Goal: Use online tool/utility: Utilize a website feature to perform a specific function

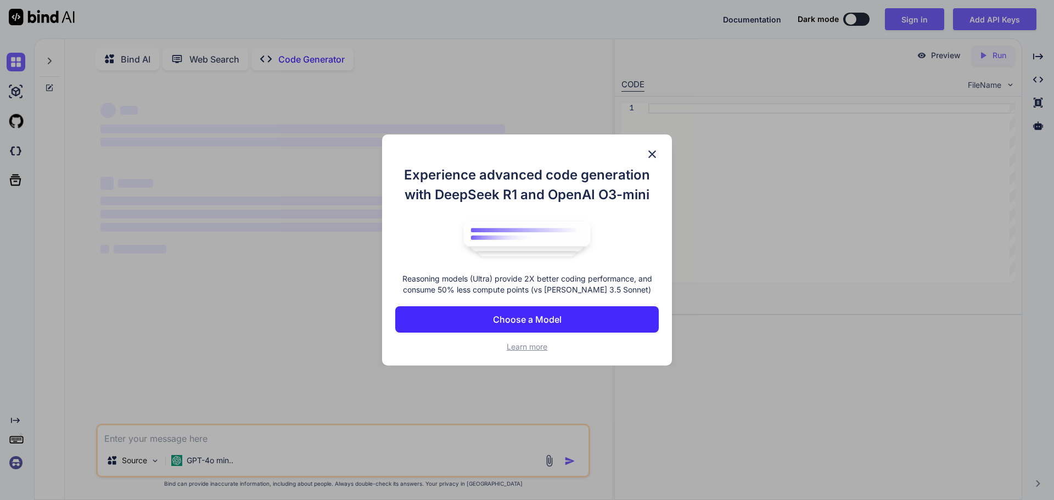
click at [654, 155] on img at bounding box center [652, 154] width 13 height 13
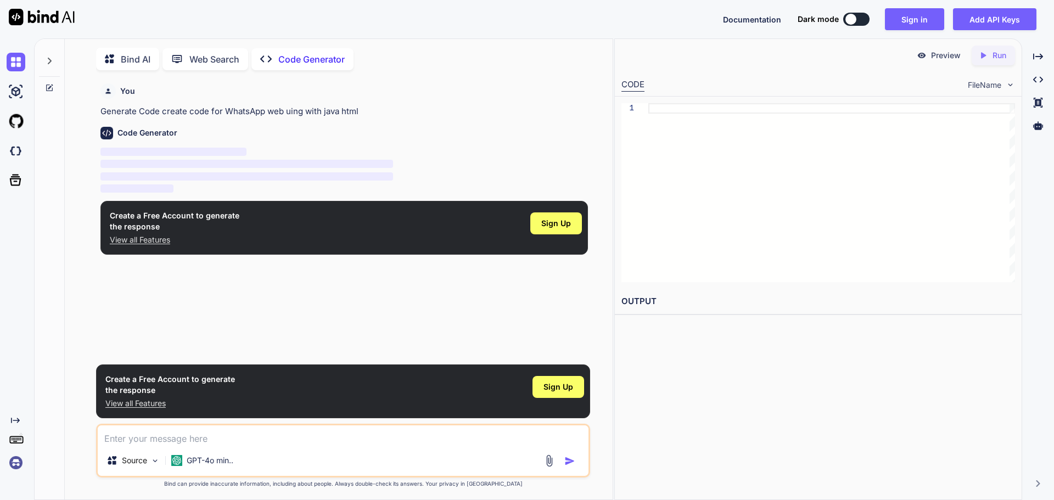
scroll to position [4, 0]
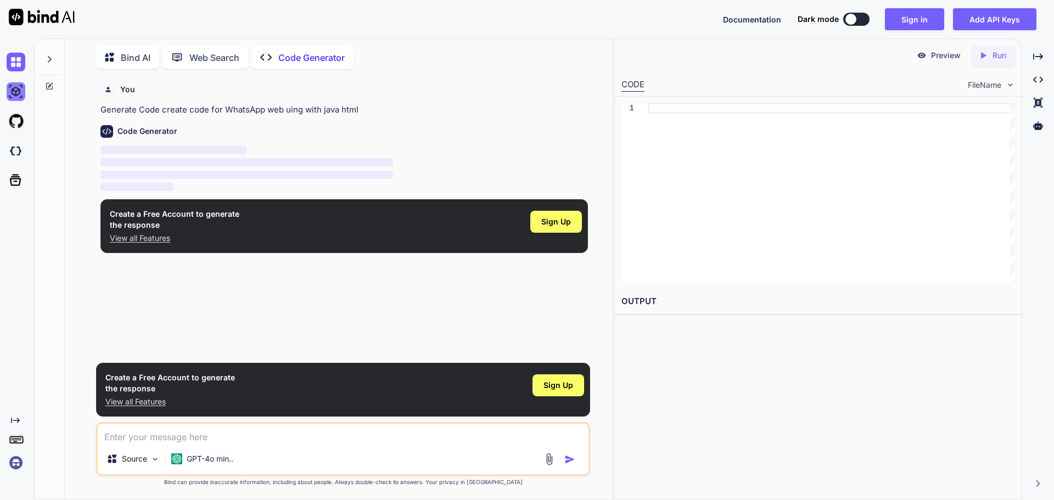
click at [17, 94] on img at bounding box center [16, 91] width 19 height 19
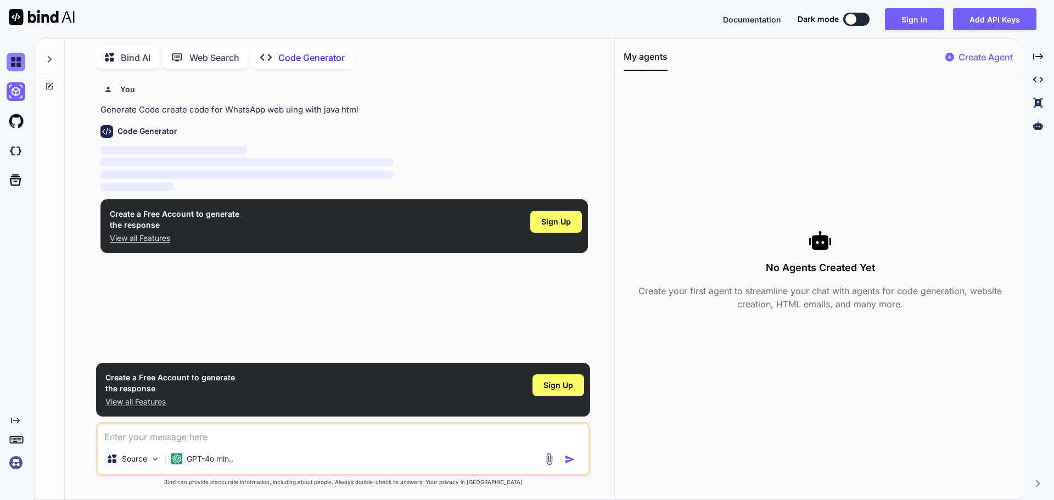
click at [14, 57] on img at bounding box center [16, 62] width 19 height 19
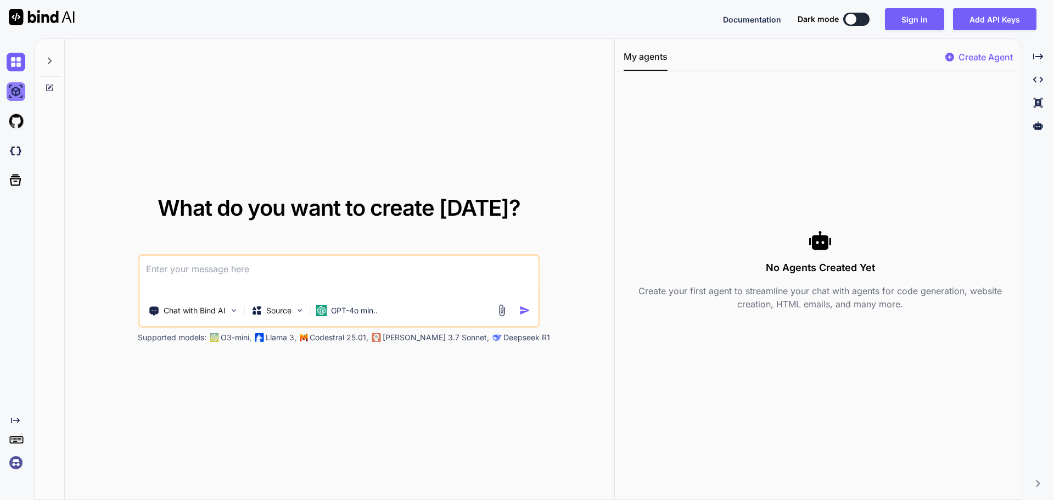
click at [21, 93] on img at bounding box center [16, 91] width 19 height 19
click at [12, 66] on img at bounding box center [16, 62] width 19 height 19
type textarea "x"
click at [21, 128] on img at bounding box center [16, 121] width 19 height 19
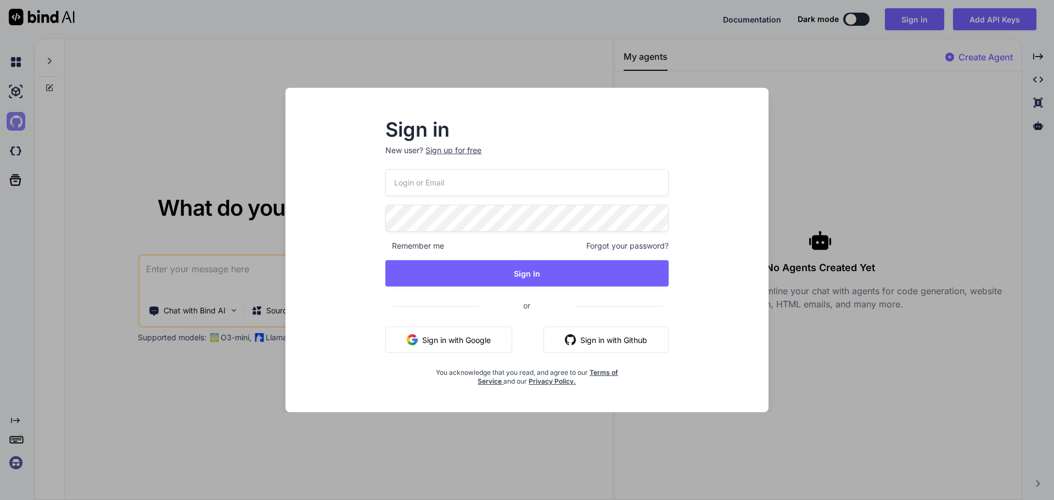
click at [19, 152] on div "Sign in New user? Sign up for free Remember me Forgot your password? Sign In or…" at bounding box center [527, 250] width 1054 height 500
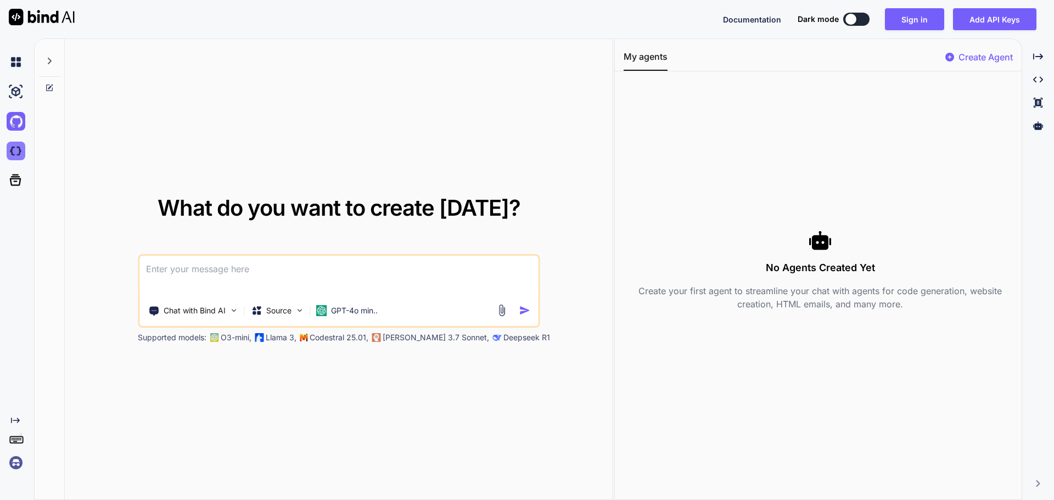
click at [9, 152] on img at bounding box center [16, 151] width 19 height 19
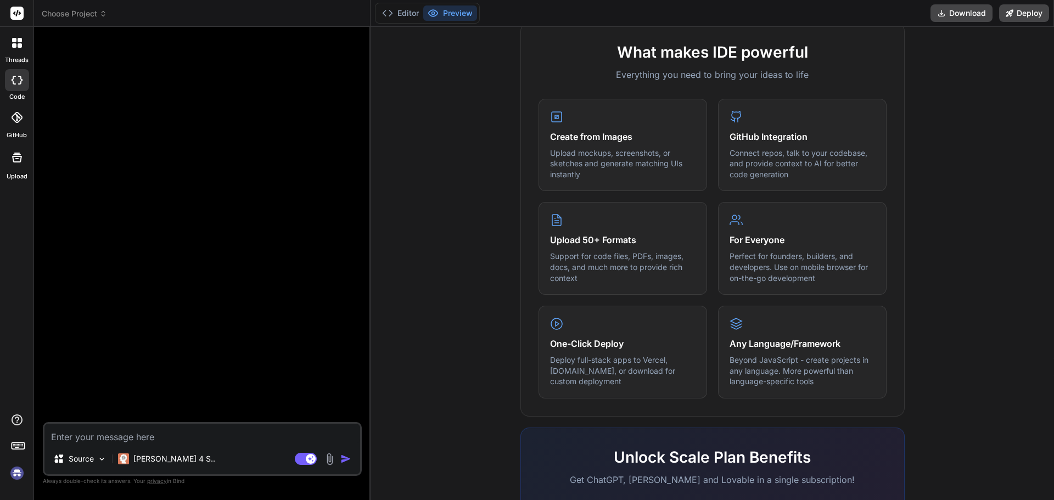
scroll to position [439, 0]
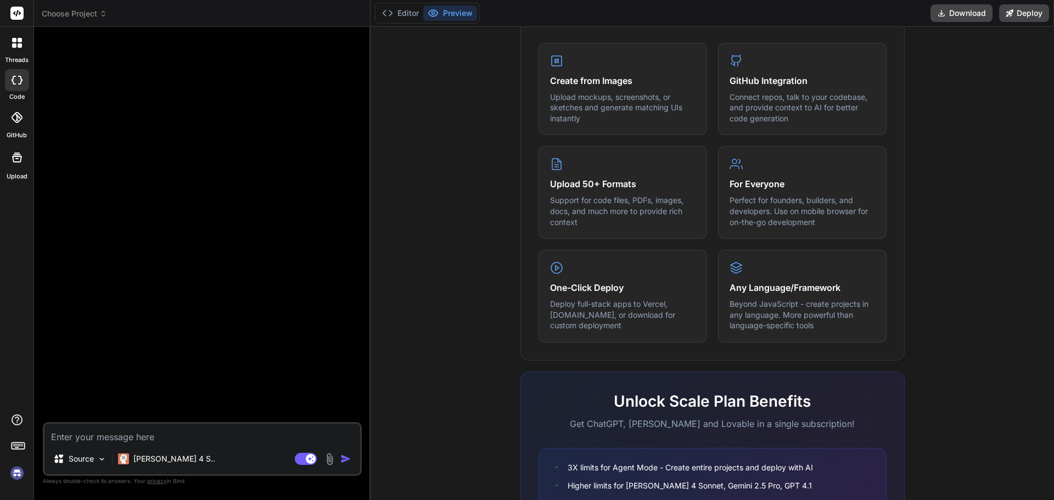
click at [133, 105] on div at bounding box center [203, 229] width 317 height 386
type textarea "x"
click at [109, 149] on div at bounding box center [203, 229] width 317 height 386
click at [136, 436] on textarea at bounding box center [202, 434] width 316 height 20
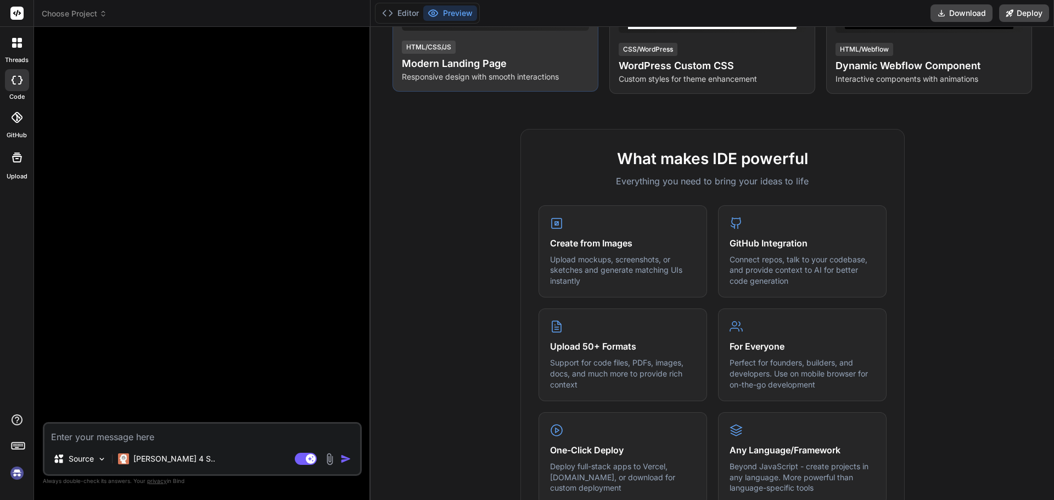
scroll to position [0, 0]
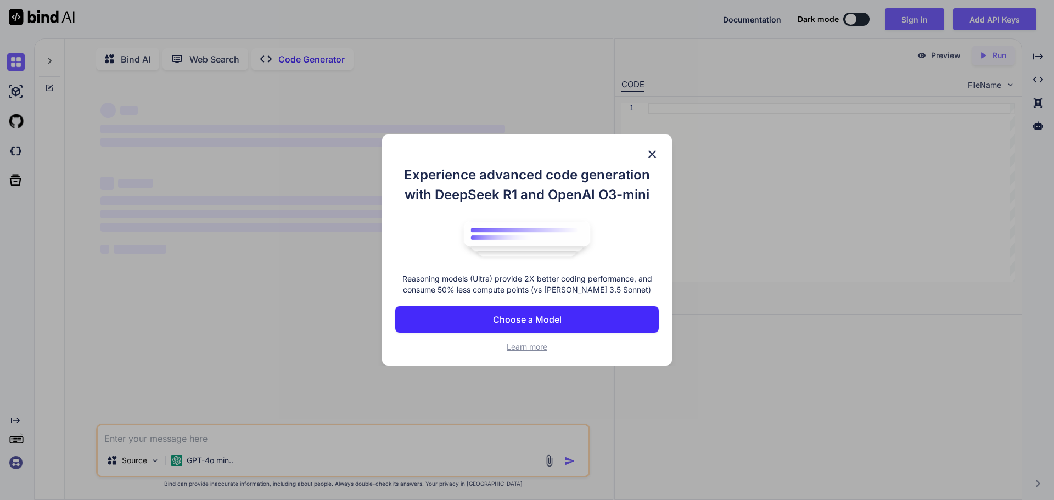
scroll to position [4, 0]
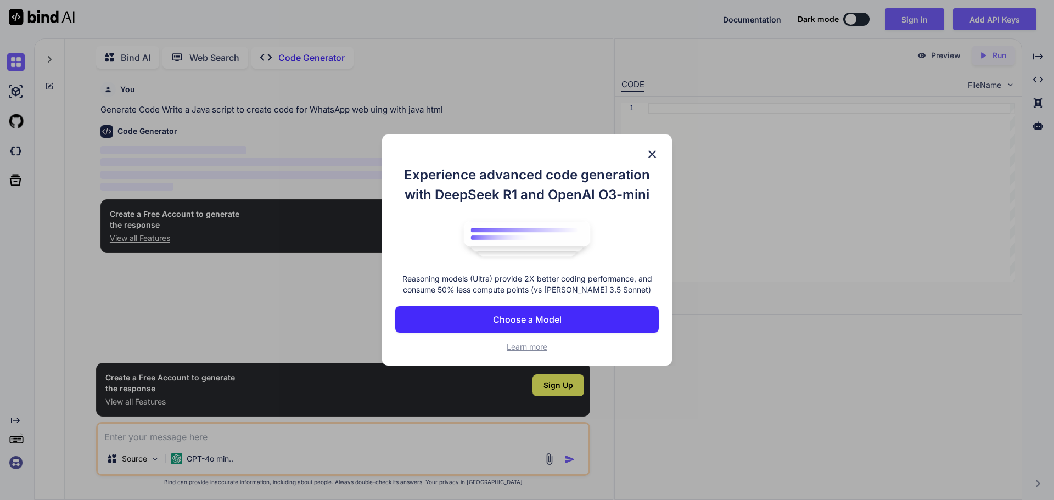
click at [556, 319] on p "Choose a Model" at bounding box center [527, 319] width 69 height 13
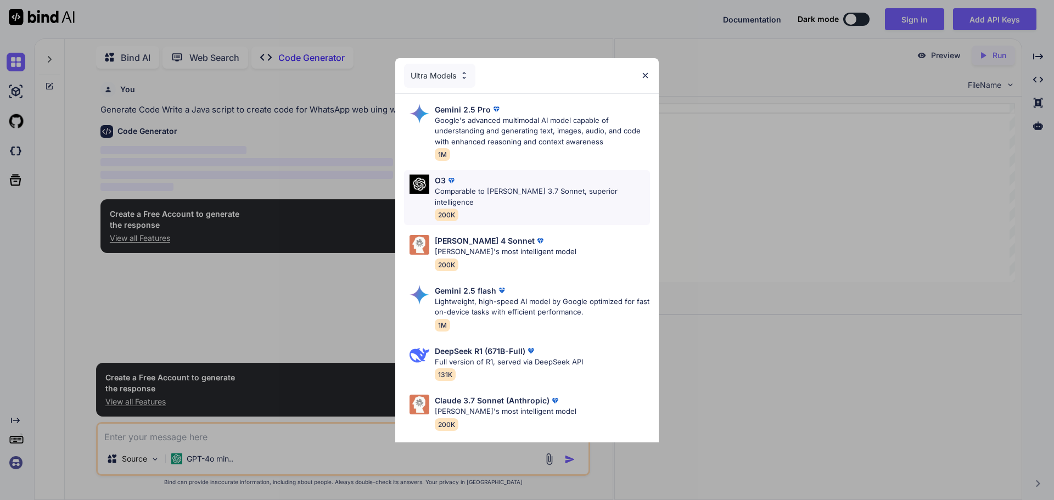
click at [477, 181] on div "O3" at bounding box center [542, 181] width 215 height 12
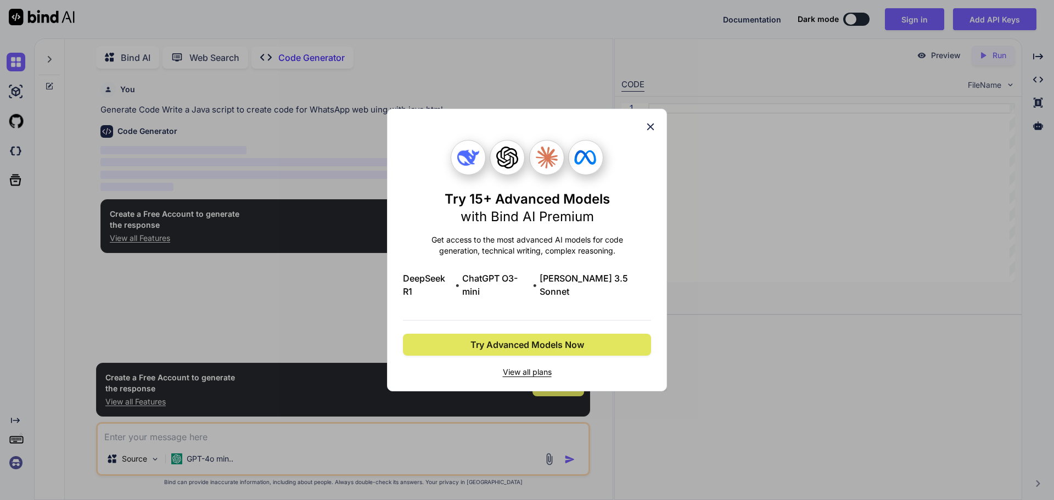
click at [548, 341] on span "Try Advanced Models Now" at bounding box center [527, 344] width 114 height 13
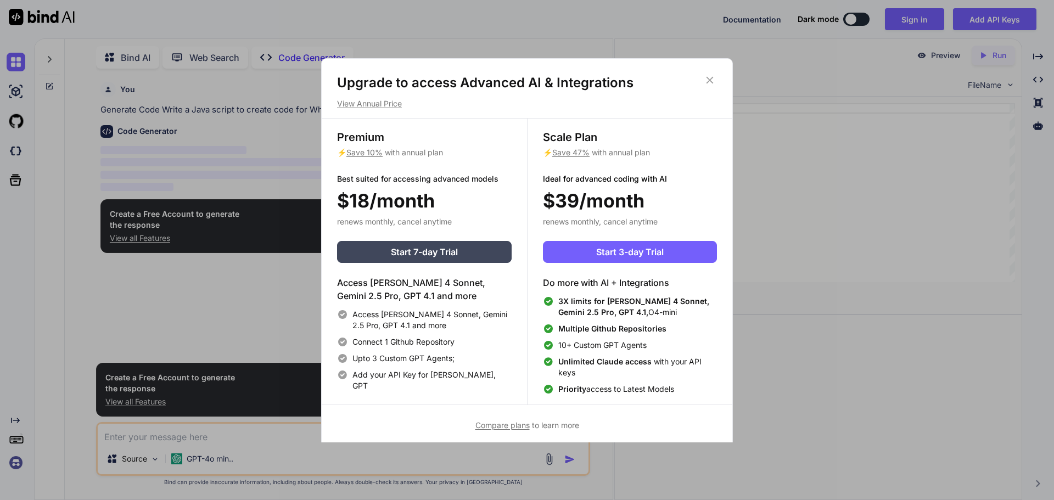
click at [707, 80] on icon at bounding box center [710, 80] width 12 height 12
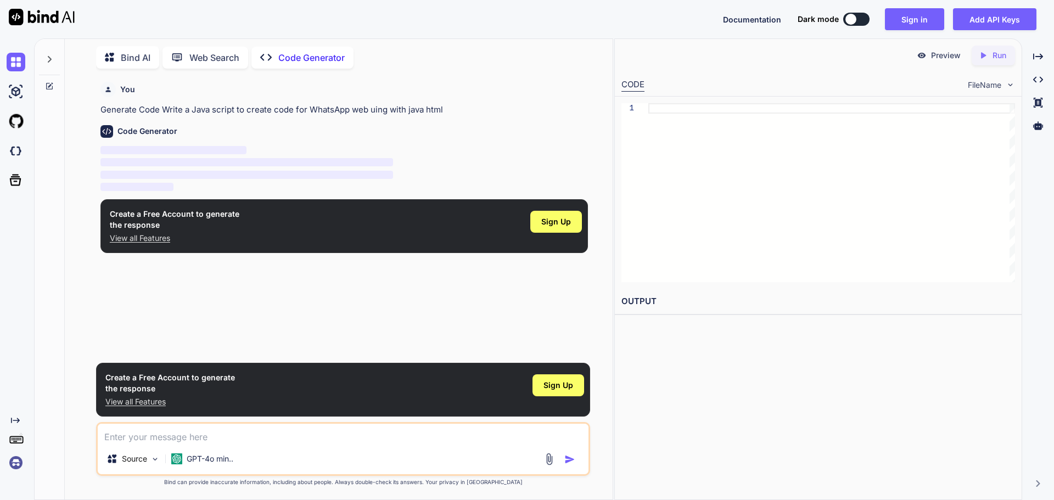
click at [206, 51] on p "Web Search" at bounding box center [214, 57] width 50 height 13
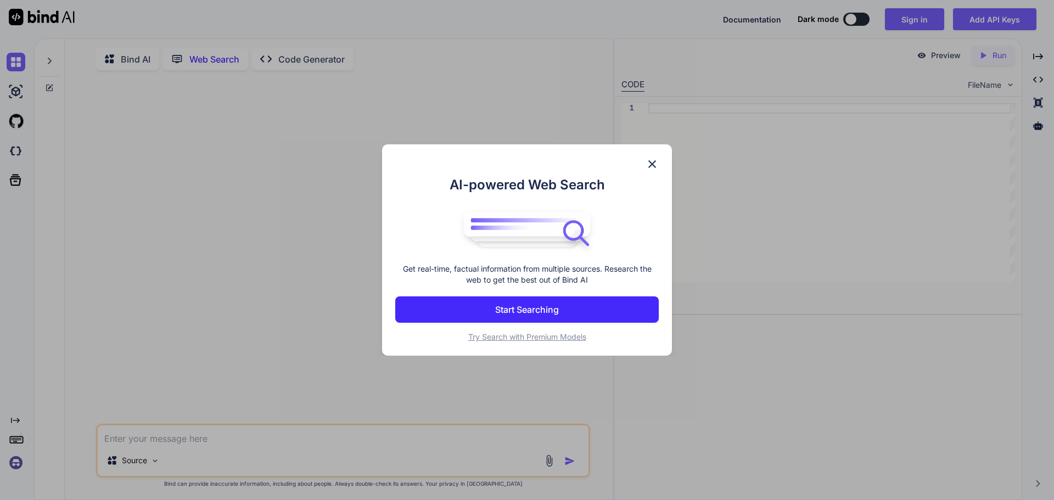
click at [203, 52] on div "AI-powered Web Search Get real-time, factual information from multiple sources.…" at bounding box center [527, 250] width 1054 height 500
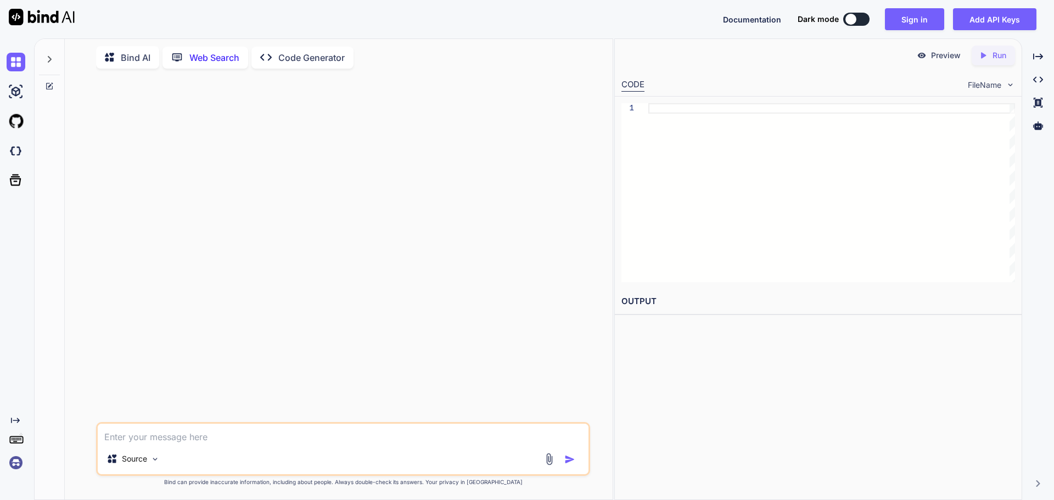
click at [290, 53] on p "Code Generator" at bounding box center [311, 57] width 66 height 13
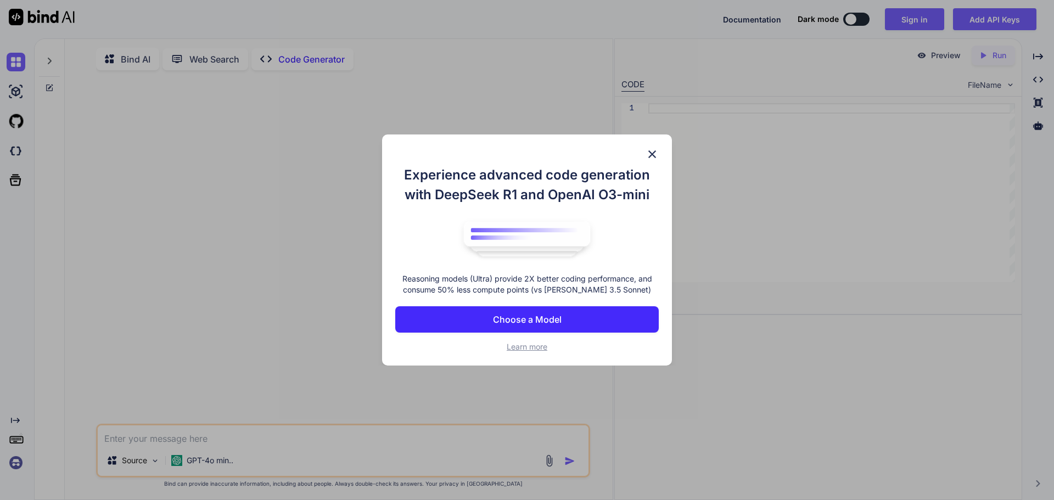
click at [654, 154] on img at bounding box center [652, 154] width 13 height 13
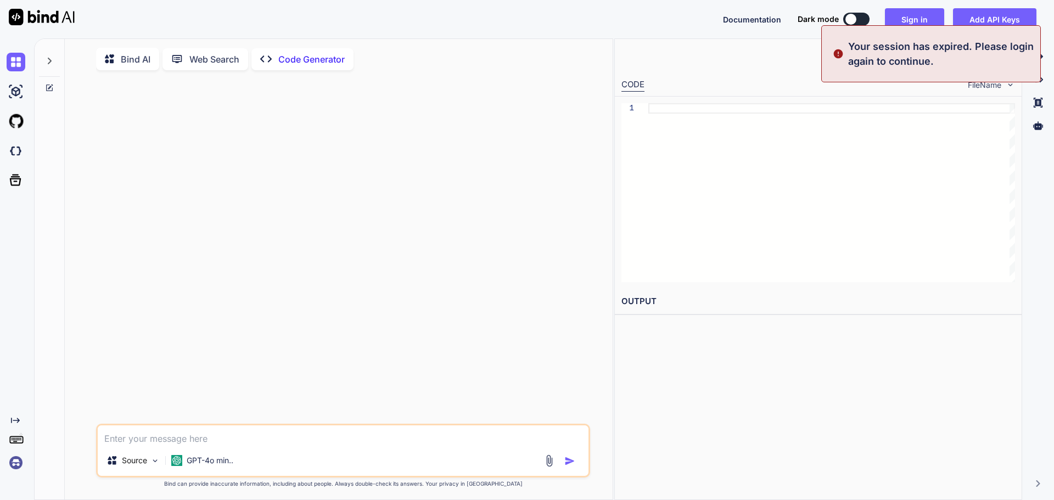
click at [905, 150] on div at bounding box center [831, 192] width 367 height 179
click at [888, 40] on p "Your session has expired. Please login again to continue." at bounding box center [941, 54] width 186 height 30
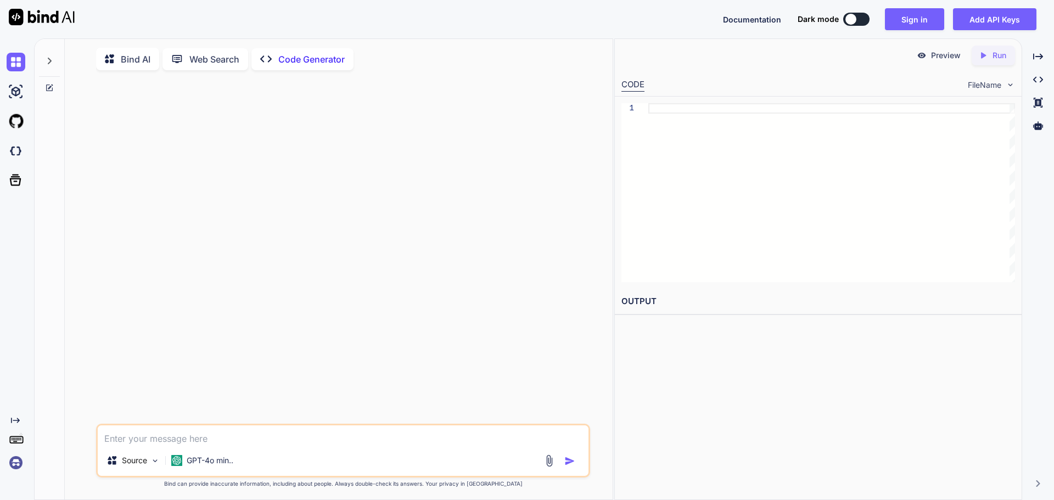
click at [987, 57] on icon "Created with Pixso." at bounding box center [983, 56] width 10 height 10
click at [984, 56] on icon at bounding box center [983, 55] width 5 height 6
click at [940, 56] on p "Preview" at bounding box center [946, 55] width 30 height 11
drag, startPoint x: 940, startPoint y: 56, endPoint x: 965, endPoint y: 60, distance: 24.6
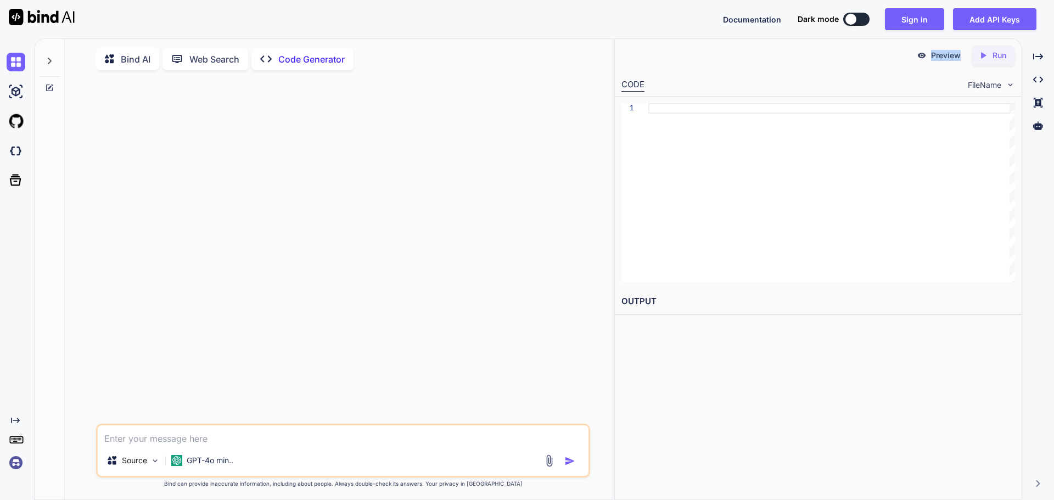
click at [965, 60] on div "Preview" at bounding box center [938, 56] width 61 height 20
click at [990, 59] on icon "Created with Pixso." at bounding box center [985, 56] width 14 height 10
click at [291, 48] on div "Created with Pixso. Code Generator" at bounding box center [302, 59] width 102 height 22
click at [283, 58] on p "Code Generator" at bounding box center [311, 59] width 66 height 13
drag, startPoint x: 189, startPoint y: 58, endPoint x: 231, endPoint y: 38, distance: 46.9
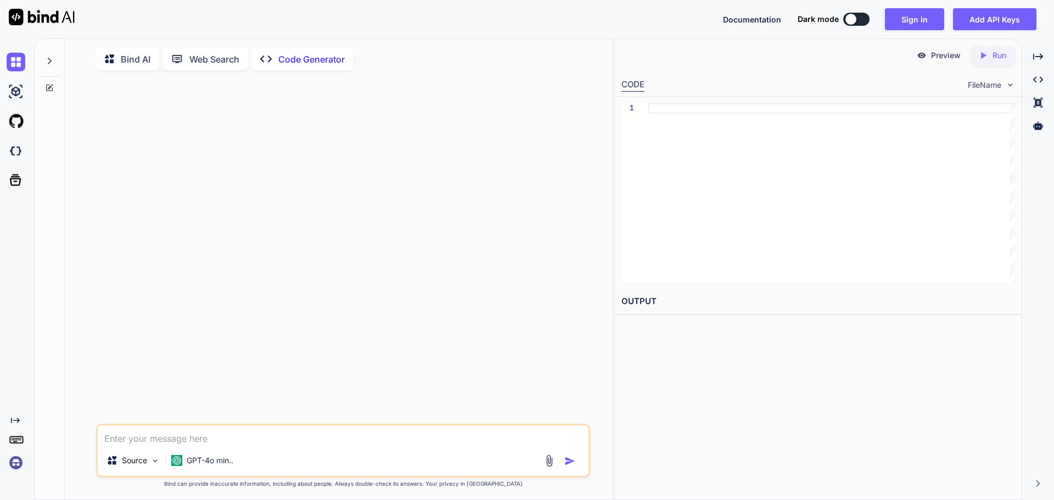
click at [192, 57] on p "Web Search" at bounding box center [214, 59] width 50 height 13
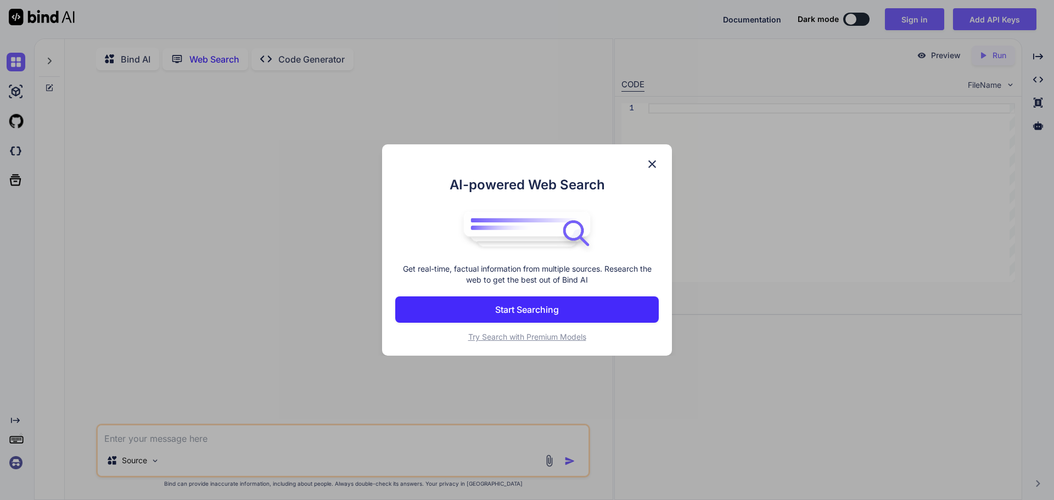
scroll to position [4, 0]
type textarea "x"
click at [655, 162] on img at bounding box center [652, 164] width 13 height 13
